Goal: Task Accomplishment & Management: Use online tool/utility

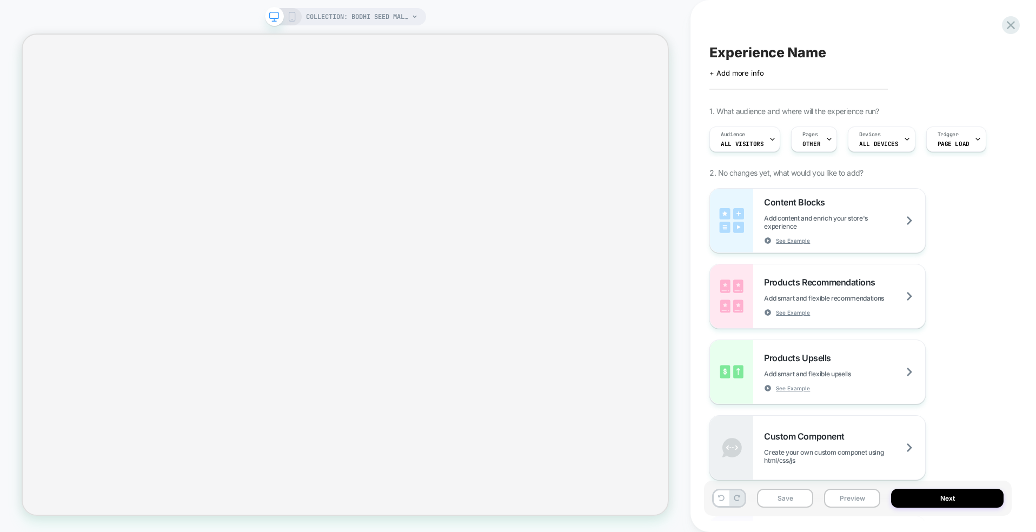
scroll to position [0, 1]
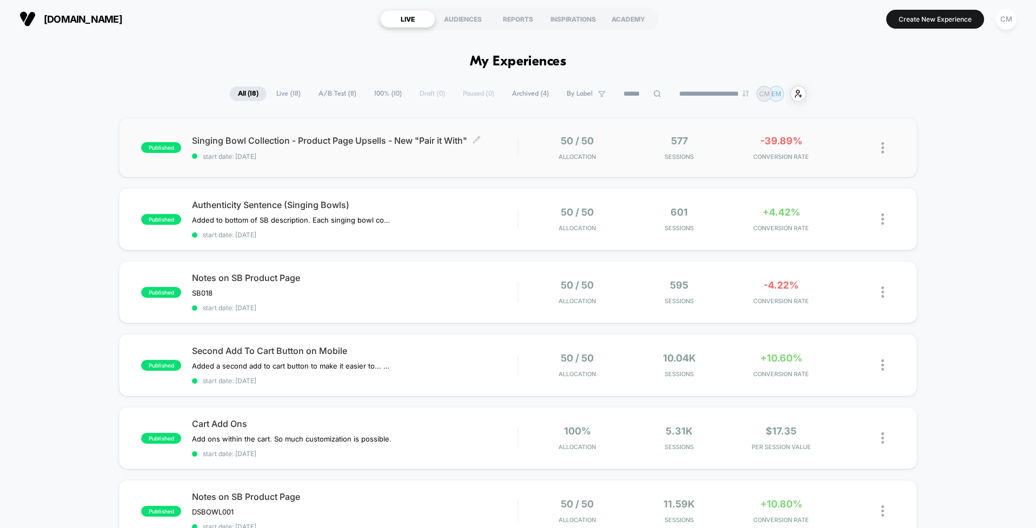
click at [506, 154] on span "start date: [DATE]" at bounding box center [355, 156] width 326 height 8
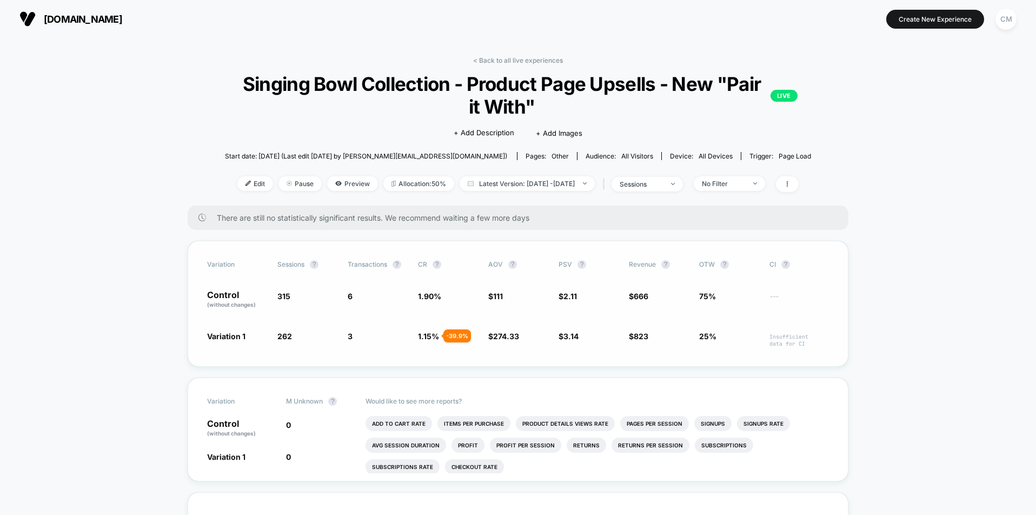
click at [229, 332] on span "Variation 1" at bounding box center [226, 335] width 38 height 9
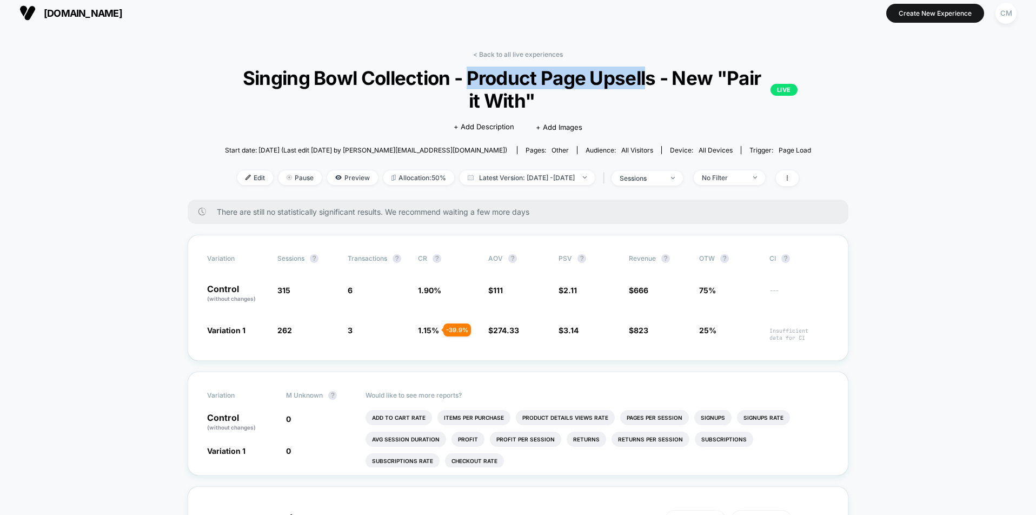
drag, startPoint x: 466, startPoint y: 76, endPoint x: 649, endPoint y: 78, distance: 183.9
click at [649, 78] on span "Singing Bowl Collection - Product Page Upsells - New "Pair it With" LIVE" at bounding box center [517, 89] width 559 height 45
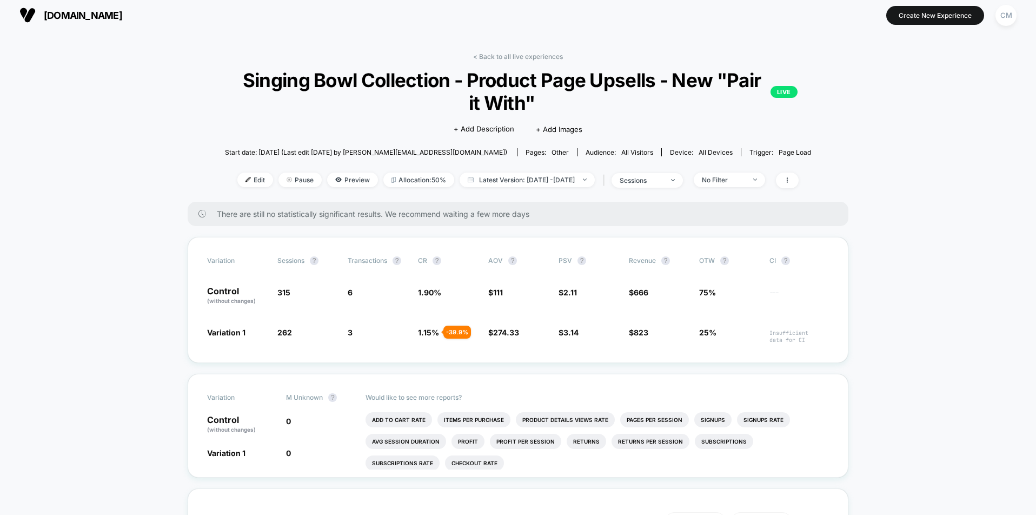
drag, startPoint x: 648, startPoint y: 78, endPoint x: 629, endPoint y: 95, distance: 24.9
click at [646, 80] on span "Singing Bowl Collection - Product Page Upsells - New "Pair it With" LIVE" at bounding box center [517, 91] width 559 height 45
drag, startPoint x: 411, startPoint y: 281, endPoint x: 443, endPoint y: 333, distance: 60.6
click at [443, 332] on div "Variation Sessions ? Transactions ? CR ? AOV ? PSV ? Revenue ? OTW ? CI ? Contr…" at bounding box center [518, 300] width 661 height 126
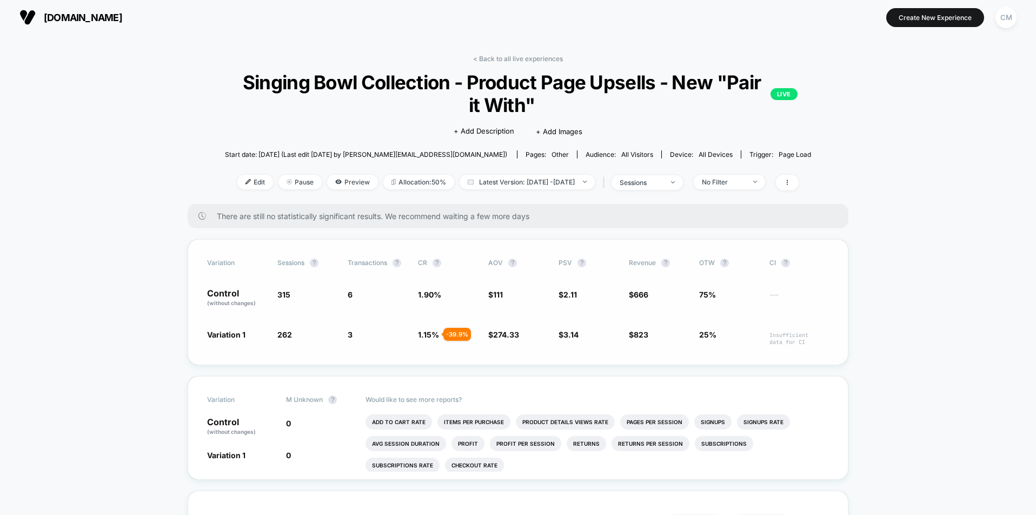
drag, startPoint x: 454, startPoint y: 333, endPoint x: 461, endPoint y: 331, distance: 6.7
click at [454, 333] on div "- 39.9 %" at bounding box center [457, 334] width 28 height 13
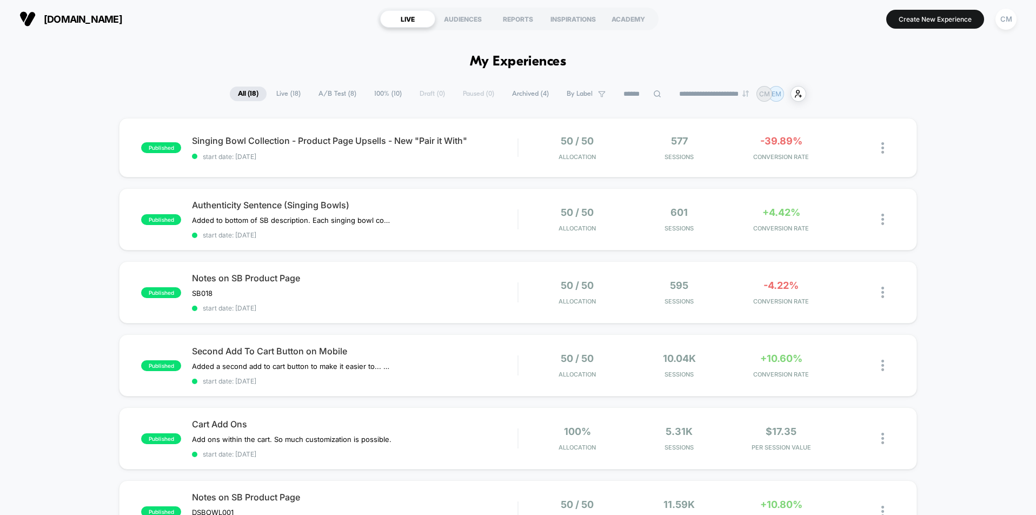
click at [449, 162] on div "published Singing Bowl Collection - Product Page Upsells - New "Pair it With" s…" at bounding box center [518, 147] width 798 height 59
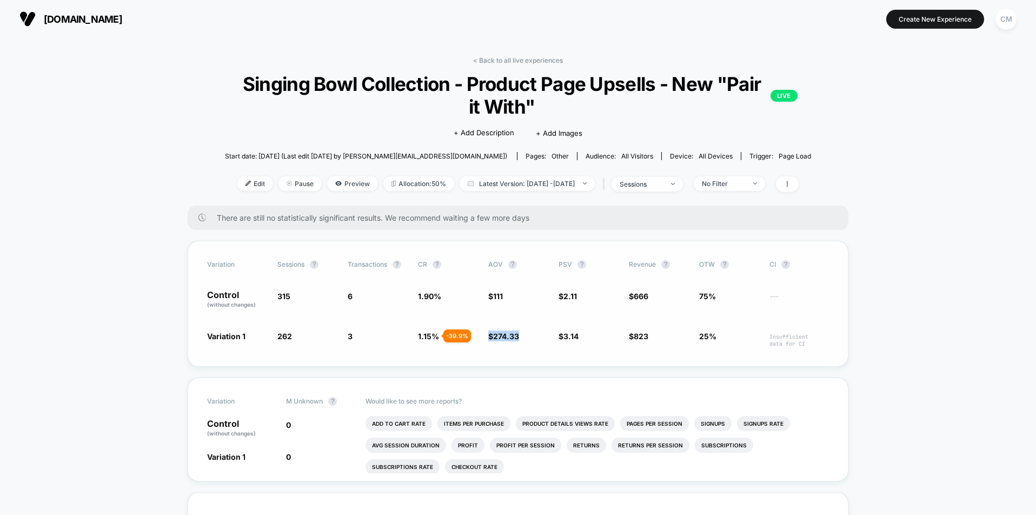
drag, startPoint x: 524, startPoint y: 336, endPoint x: 492, endPoint y: 337, distance: 33.0
click at [488, 337] on span "$ 274.33 + 147 %" at bounding box center [517, 338] width 59 height 17
click at [527, 347] on span "$ 274.33 + 147 %" at bounding box center [517, 338] width 59 height 17
drag, startPoint x: 594, startPoint y: 342, endPoint x: 560, endPoint y: 341, distance: 34.6
click at [560, 341] on span "$ 3.14 + 48.6 %" at bounding box center [588, 338] width 59 height 17
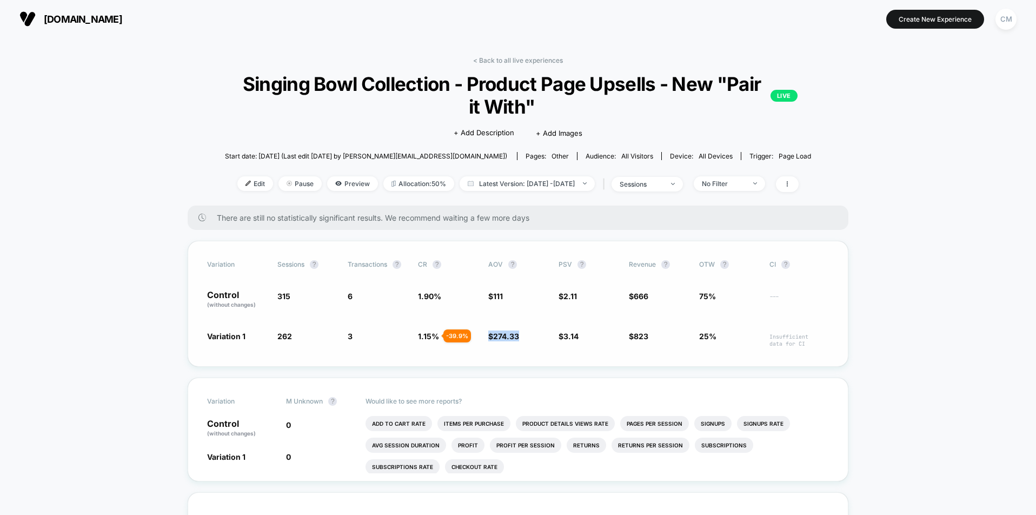
drag, startPoint x: 530, startPoint y: 340, endPoint x: 487, endPoint y: 318, distance: 48.1
click at [484, 340] on div "Variation 1 262 - 16.8 % 3 - 39.9 % 1.15 % - 39.9 % $ 274.33 + 147 % $ 3.14 + 4…" at bounding box center [518, 338] width 622 height 17
drag, startPoint x: 293, startPoint y: 296, endPoint x: 287, endPoint y: 321, distance: 25.7
click at [274, 297] on div "Control (without changes) 315 6 1.90 % $ 111 $ 2.11 $ 666 75% ---" at bounding box center [518, 299] width 622 height 18
drag, startPoint x: 295, startPoint y: 342, endPoint x: 265, endPoint y: 341, distance: 30.3
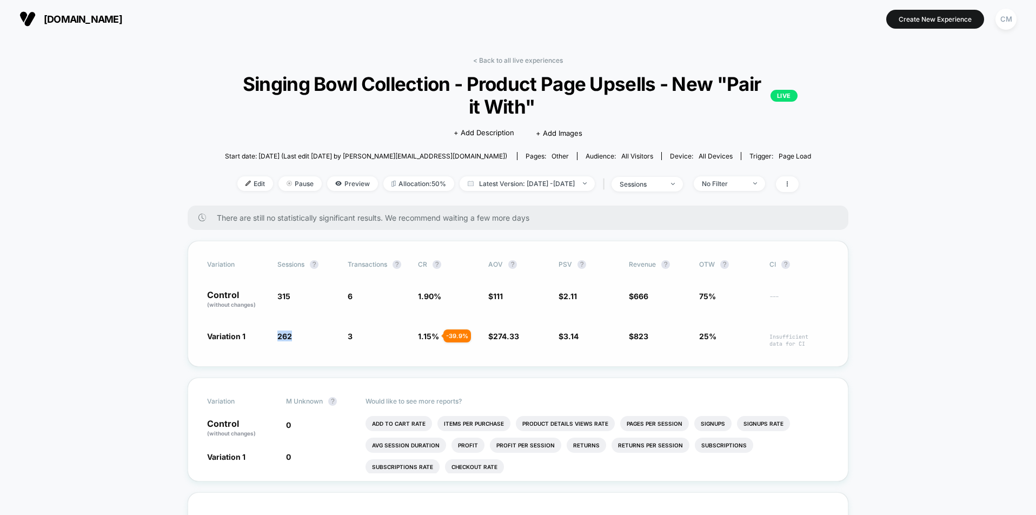
click at [265, 341] on div "Variation 1 262 - 16.8 % 3 - 39.9 % 1.15 % - 39.9 % $ 274.33 + 147 % $ 3.14 + 4…" at bounding box center [518, 338] width 622 height 17
drag, startPoint x: 546, startPoint y: 366, endPoint x: 243, endPoint y: 322, distance: 305.4
click at [545, 366] on div "Variation Sessions ? Transactions ? CR ? AOV ? PSV ? Revenue ? OTW ? CI ? Contr…" at bounding box center [518, 304] width 661 height 126
drag, startPoint x: 651, startPoint y: 335, endPoint x: 633, endPoint y: 337, distance: 18.6
click at [633, 337] on span "$ 823 + 48.6 %" at bounding box center [658, 338] width 59 height 17
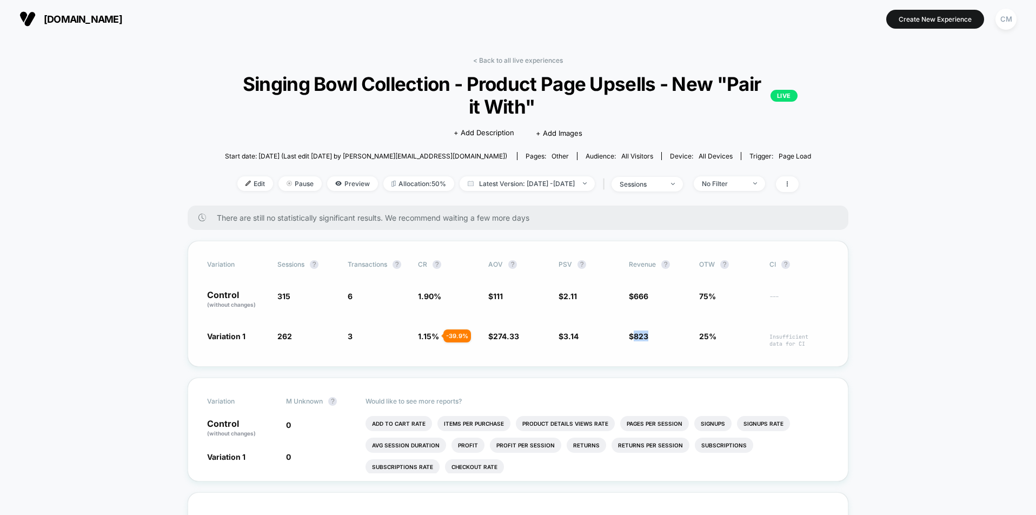
click at [661, 350] on div "Variation Sessions ? Transactions ? CR ? AOV ? PSV ? Revenue ? OTW ? CI ? Contr…" at bounding box center [518, 304] width 661 height 126
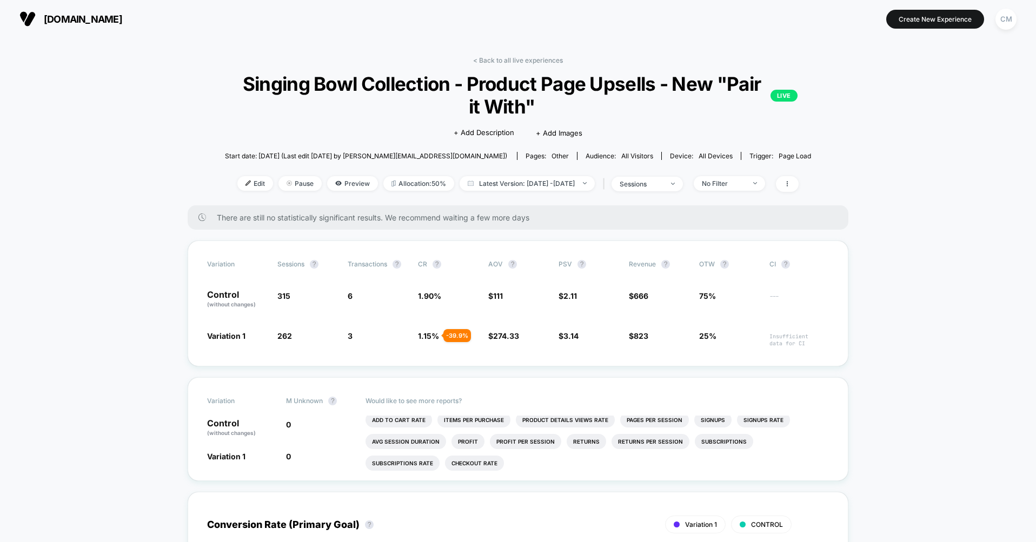
click at [63, 20] on span "[DOMAIN_NAME]" at bounding box center [83, 19] width 78 height 11
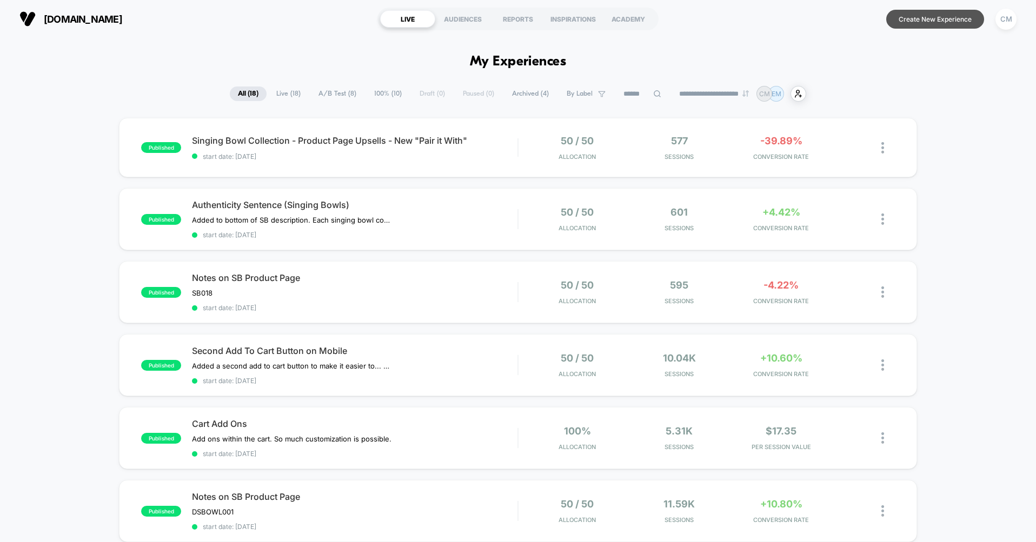
click at [940, 16] on button "Create New Experience" at bounding box center [935, 19] width 98 height 19
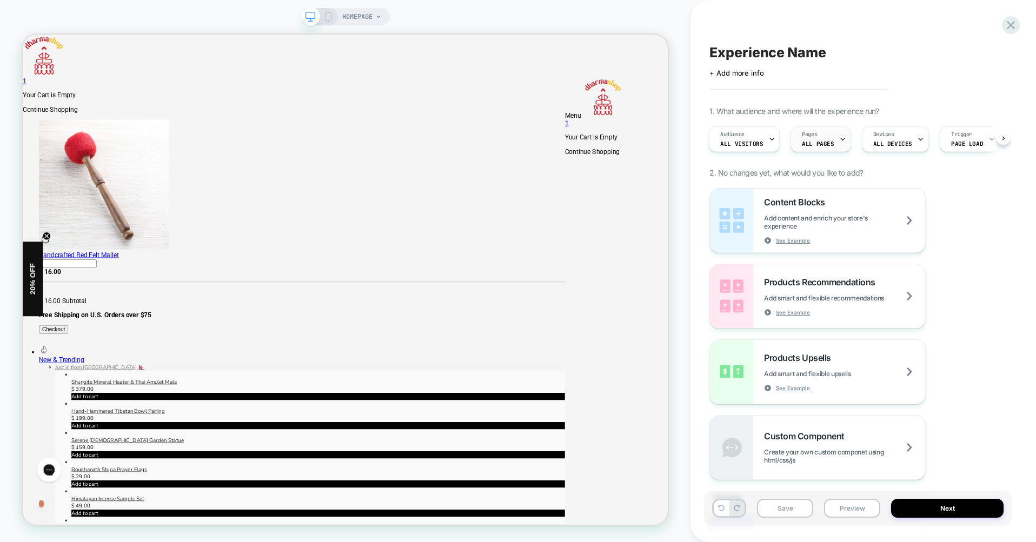
click at [818, 139] on div "Pages ALL PAGES" at bounding box center [818, 139] width 54 height 24
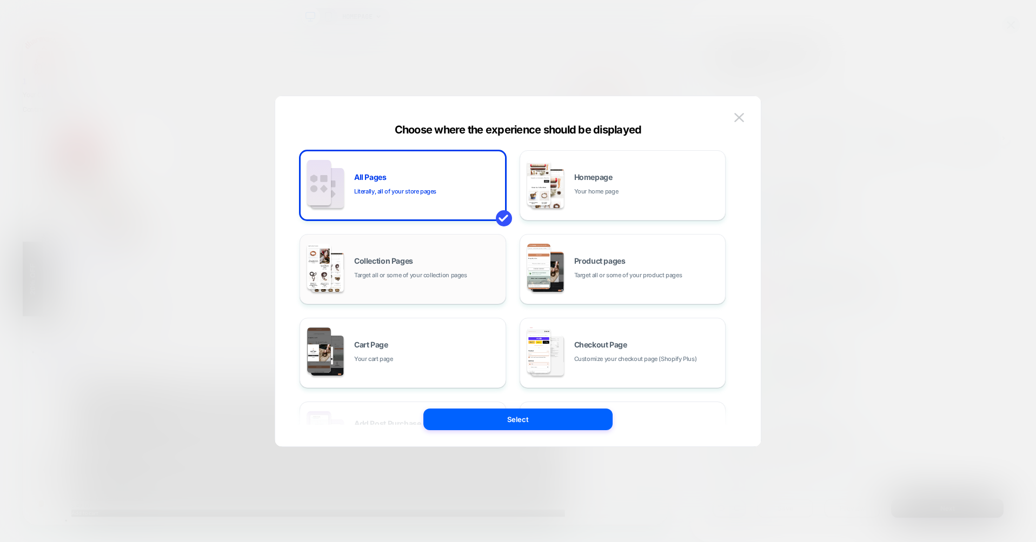
drag, startPoint x: 414, startPoint y: 249, endPoint x: 416, endPoint y: 256, distance: 7.9
click at [414, 249] on div "Collection Pages Target all or some of your collection pages" at bounding box center [403, 269] width 195 height 59
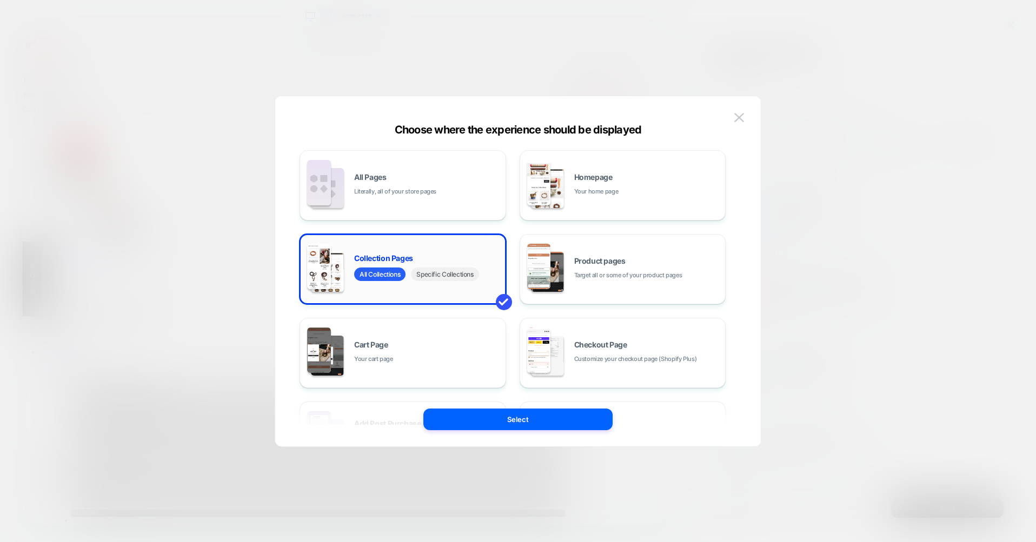
click at [448, 276] on span "Specific Collections" at bounding box center [445, 275] width 68 height 14
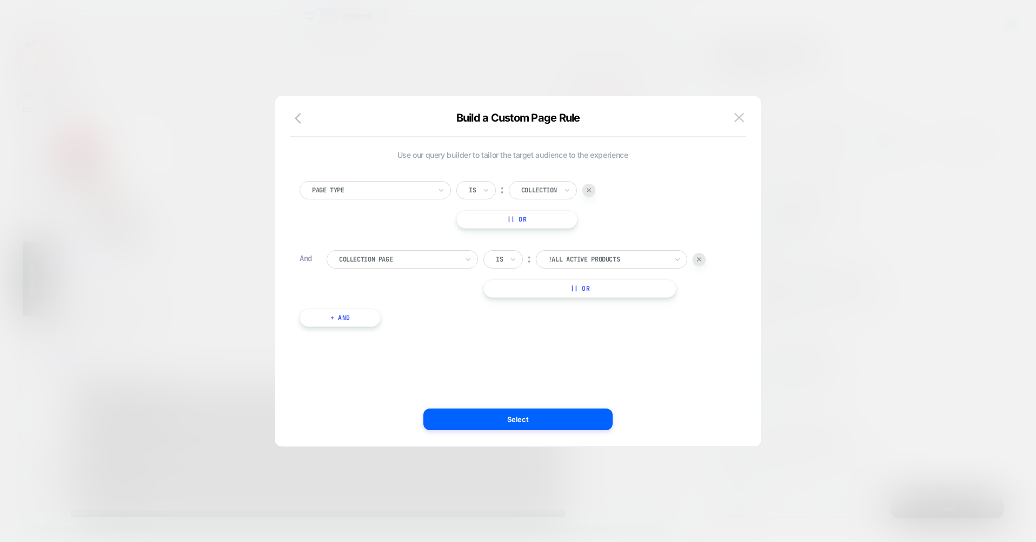
click at [595, 255] on div at bounding box center [607, 260] width 119 height 10
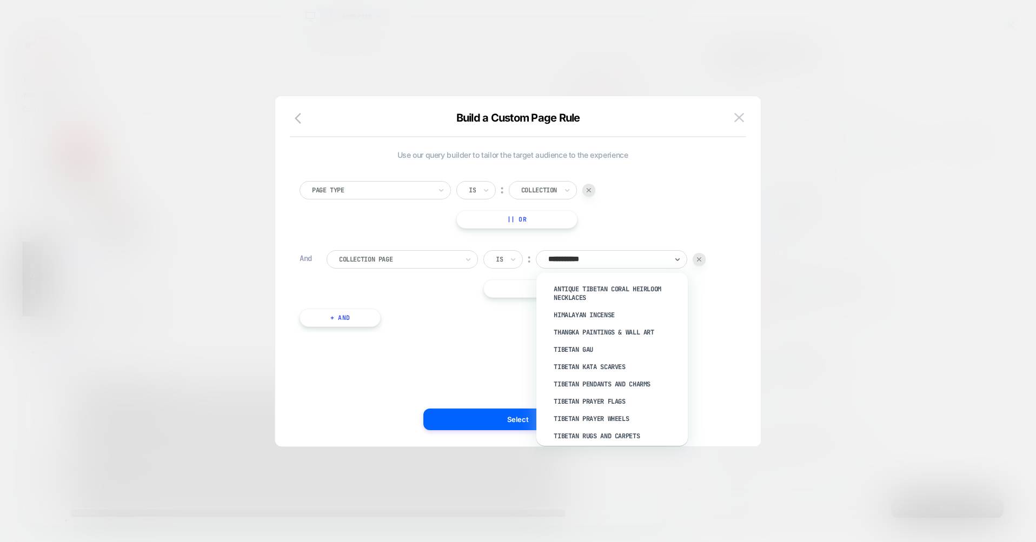
type input "**********"
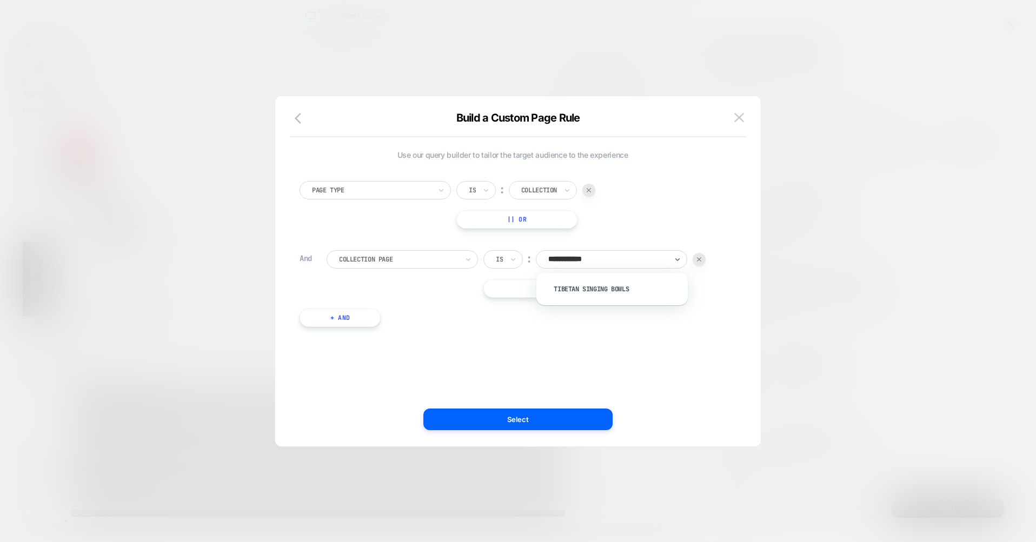
click at [587, 287] on div "Tibetan Singing Bowls" at bounding box center [617, 289] width 141 height 17
click at [524, 420] on button "Select" at bounding box center [517, 420] width 189 height 22
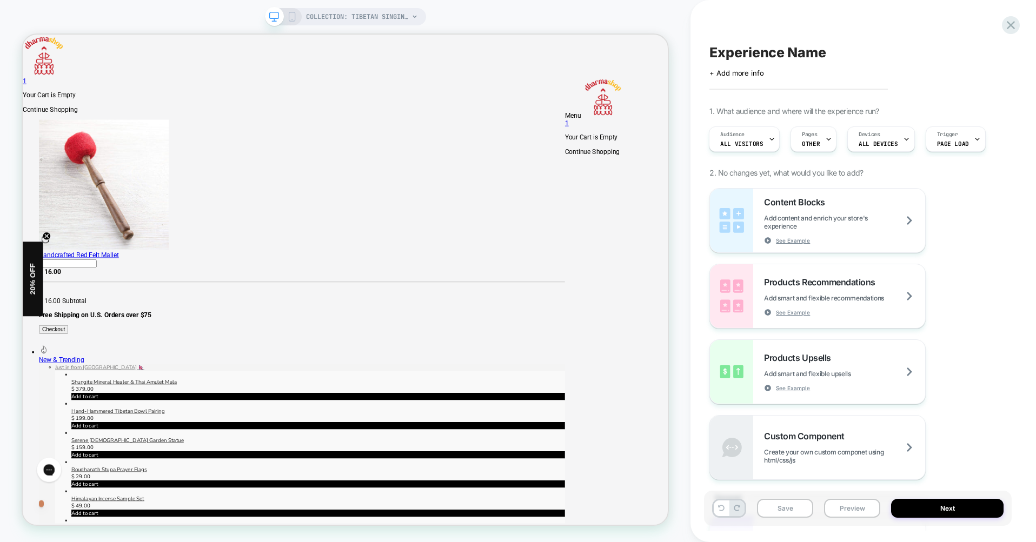
scroll to position [0, 1]
click at [294, 13] on icon at bounding box center [292, 17] width 10 height 10
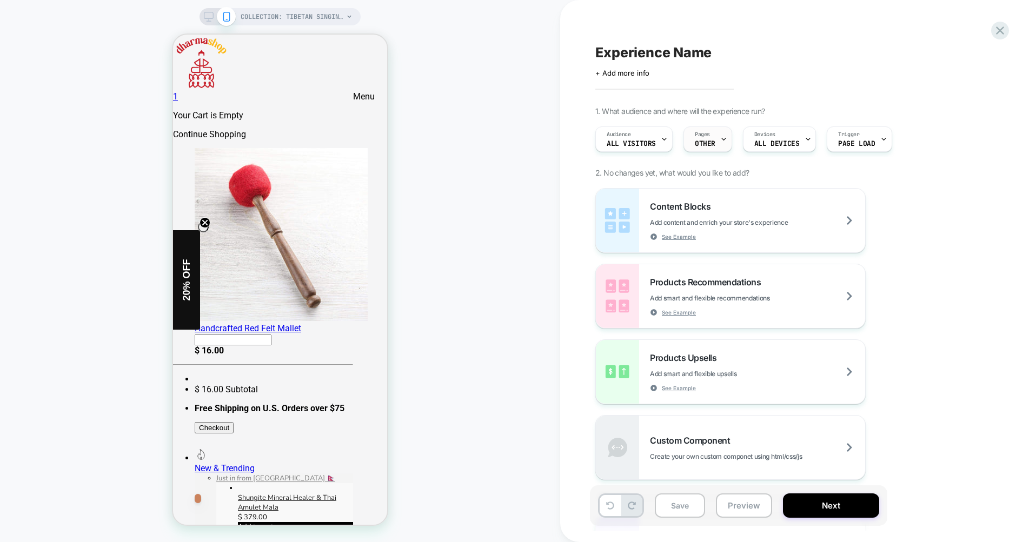
click at [715, 141] on div "Pages OTHER" at bounding box center [705, 139] width 42 height 24
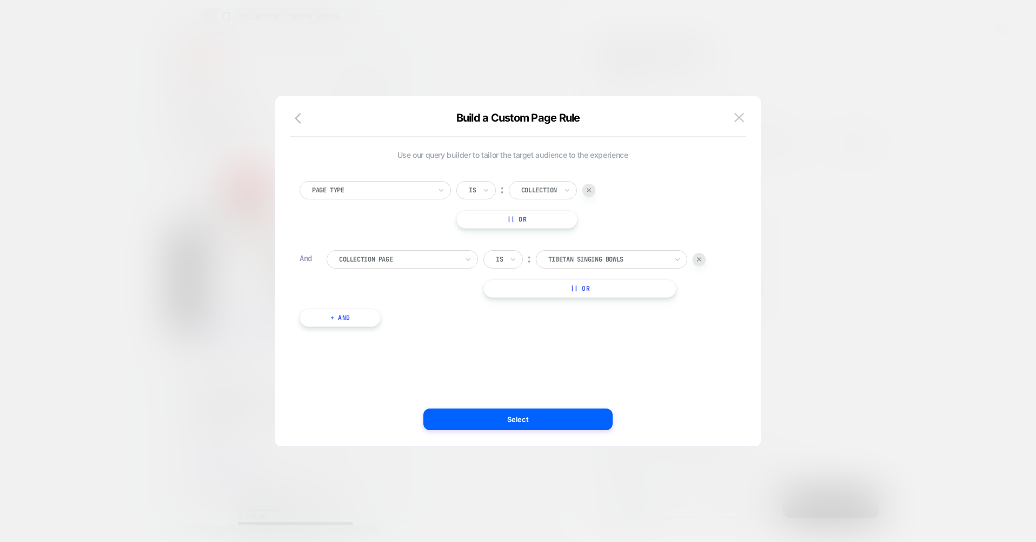
scroll to position [3, 0]
click at [734, 119] on img at bounding box center [739, 117] width 10 height 9
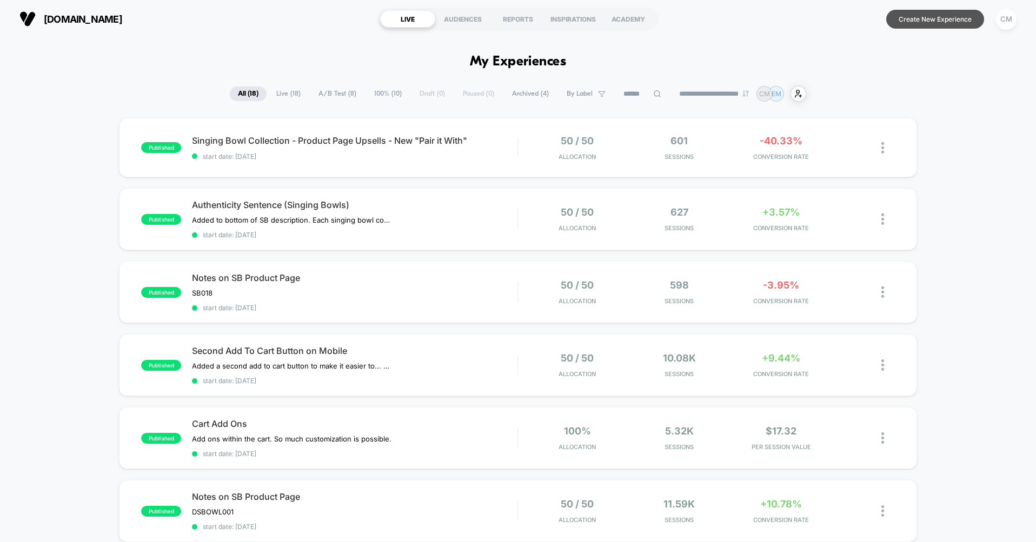
click at [924, 19] on button "Create New Experience" at bounding box center [935, 19] width 98 height 19
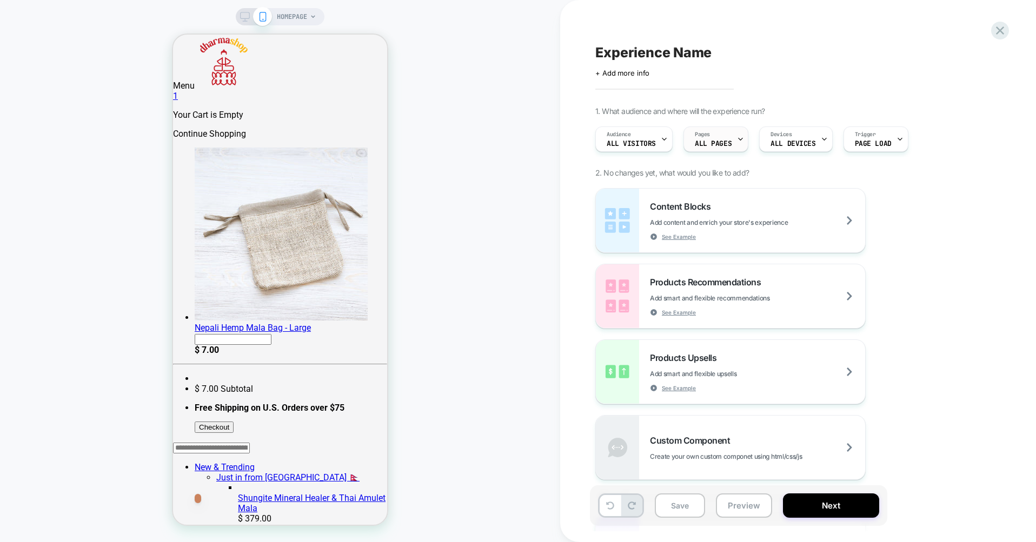
click at [731, 138] on div "Pages ALL PAGES" at bounding box center [713, 139] width 58 height 24
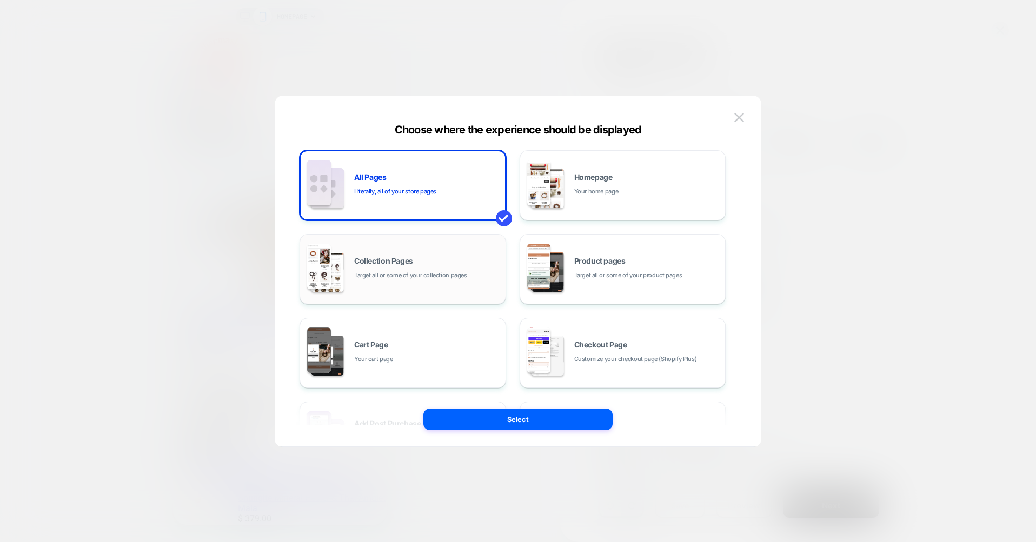
click at [401, 255] on div "Collection Pages Target all or some of your collection pages" at bounding box center [403, 269] width 195 height 59
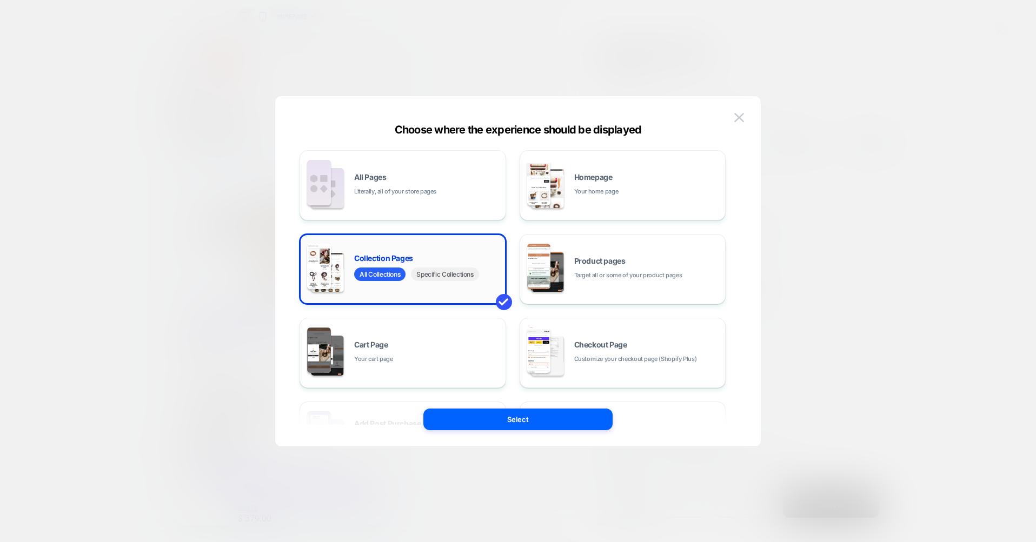
click at [443, 276] on span "Specific Collections" at bounding box center [445, 275] width 68 height 14
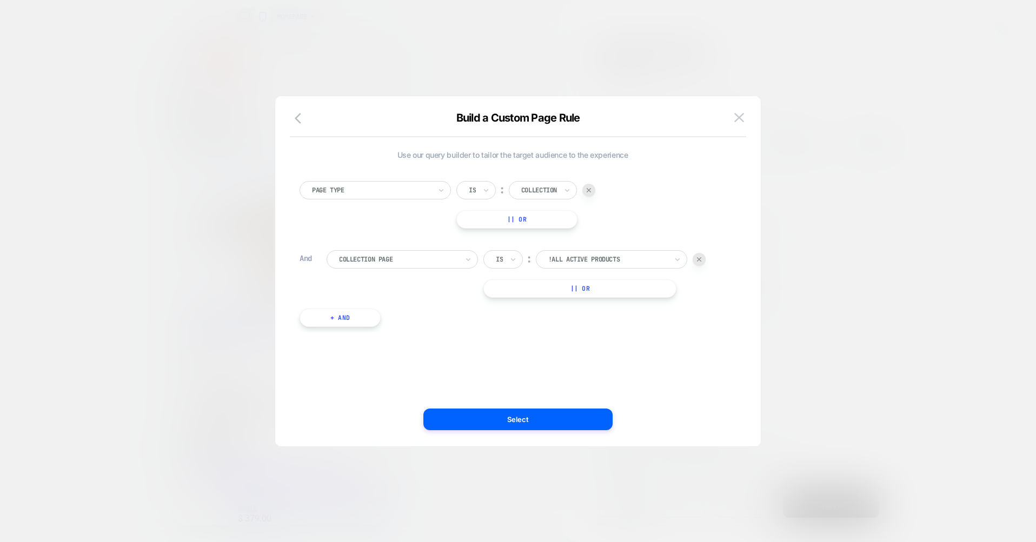
click at [608, 258] on div at bounding box center [607, 260] width 119 height 10
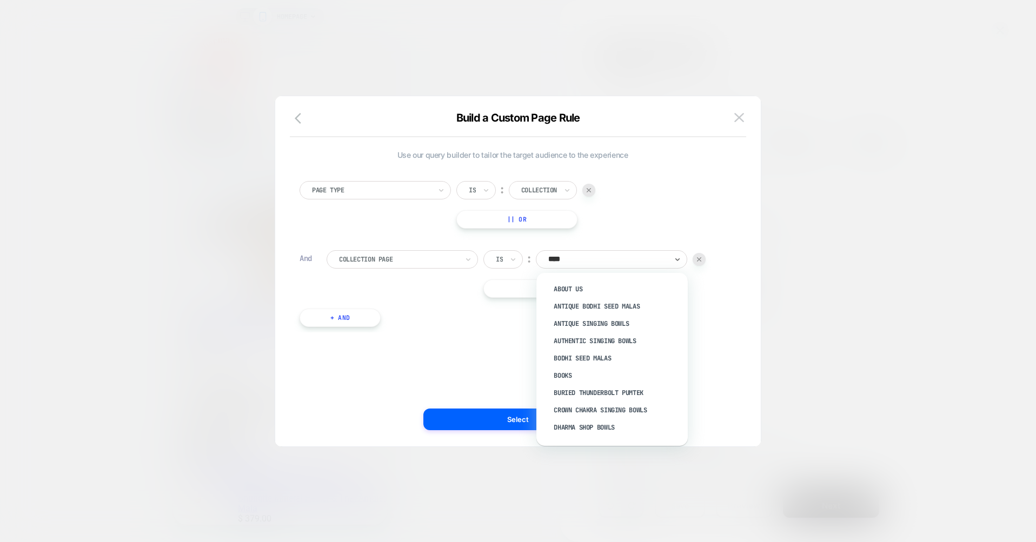
type input "*****"
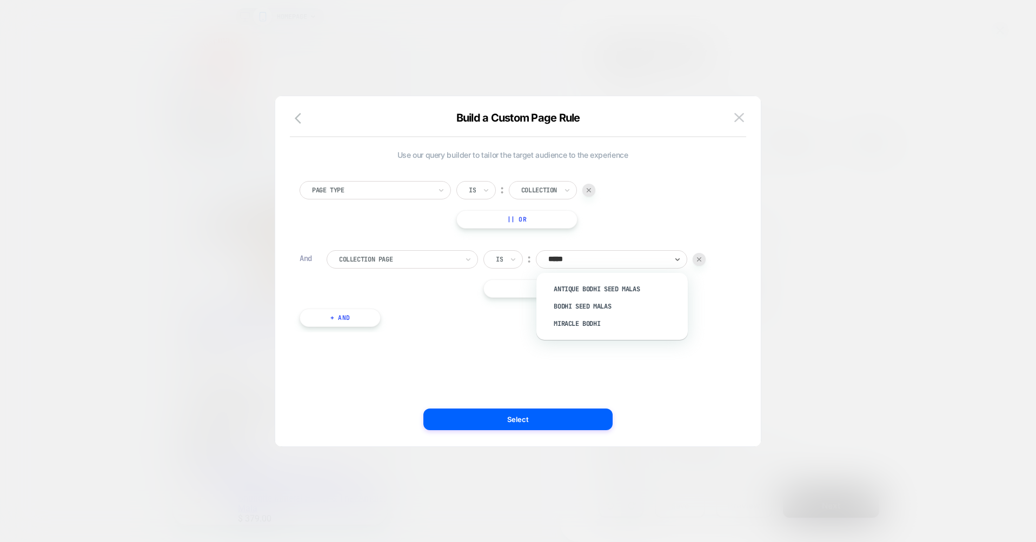
click at [607, 304] on div "Bodhi Seed Malas" at bounding box center [617, 306] width 141 height 17
click at [533, 418] on button "Select" at bounding box center [517, 420] width 189 height 22
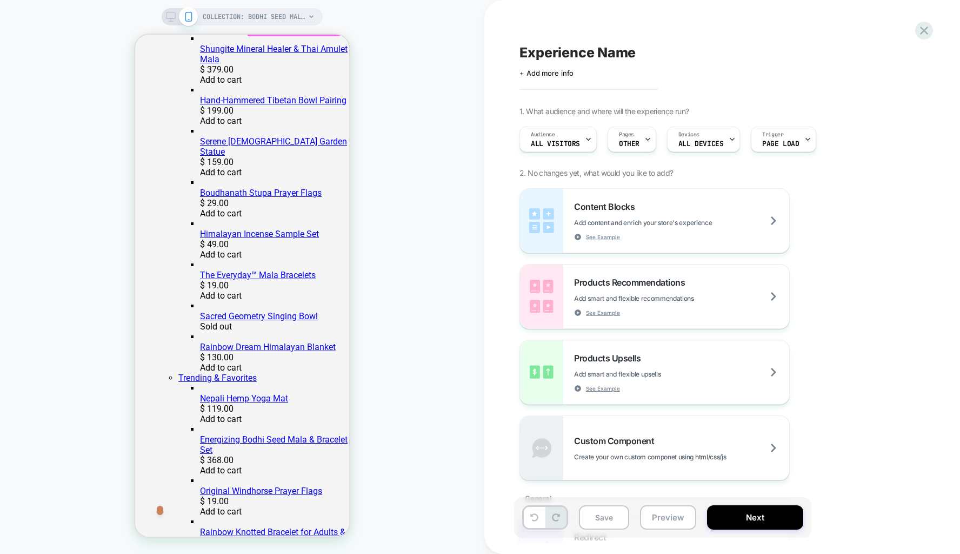
scroll to position [1176, 0]
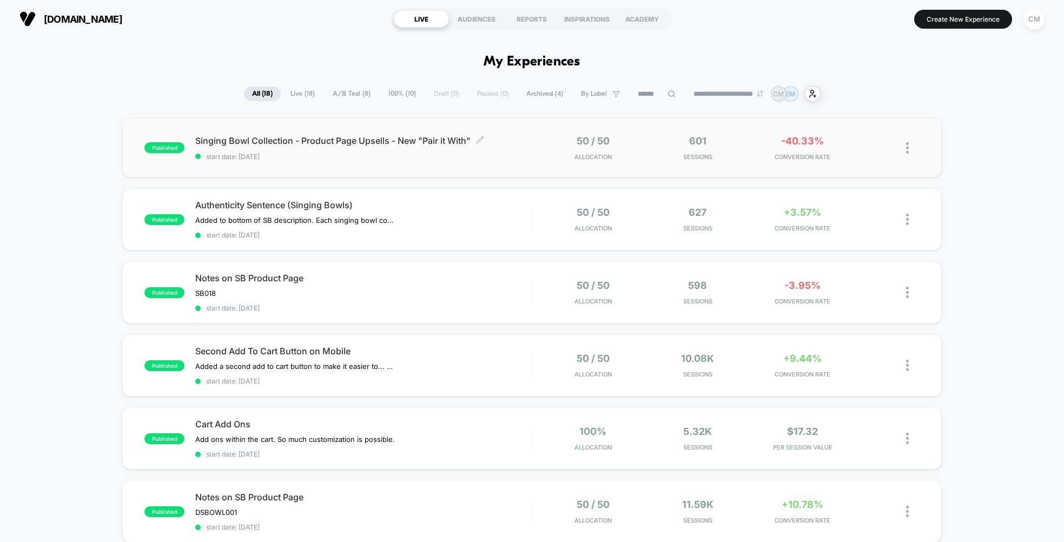
click at [486, 155] on span "start date: [DATE]" at bounding box center [363, 156] width 336 height 8
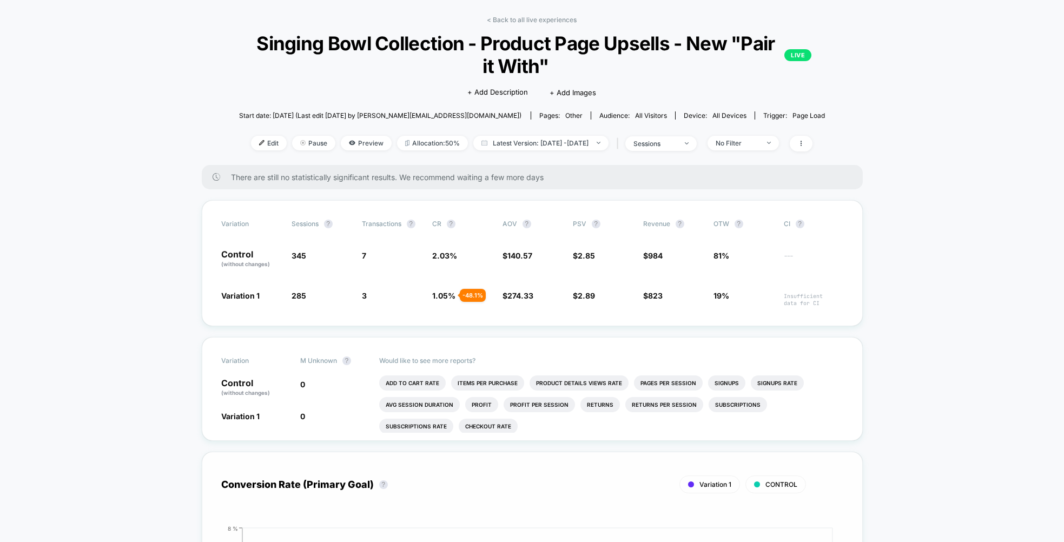
scroll to position [41, 0]
